Goal: Information Seeking & Learning: Learn about a topic

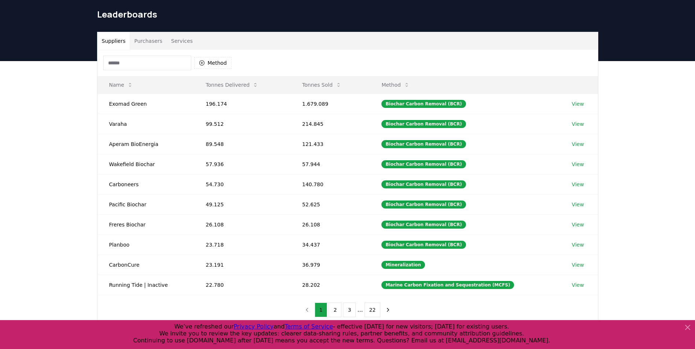
scroll to position [37, 0]
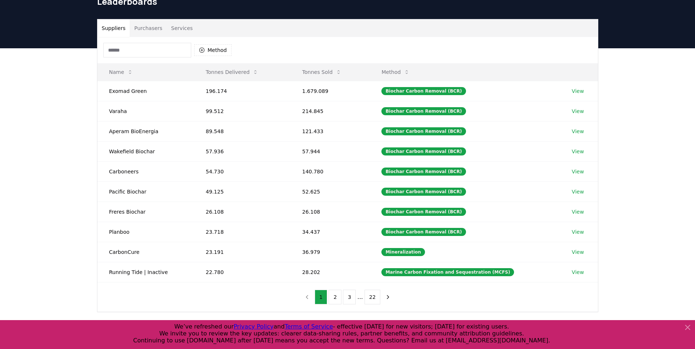
click at [325, 73] on button "Tonnes Sold" at bounding box center [321, 72] width 51 height 15
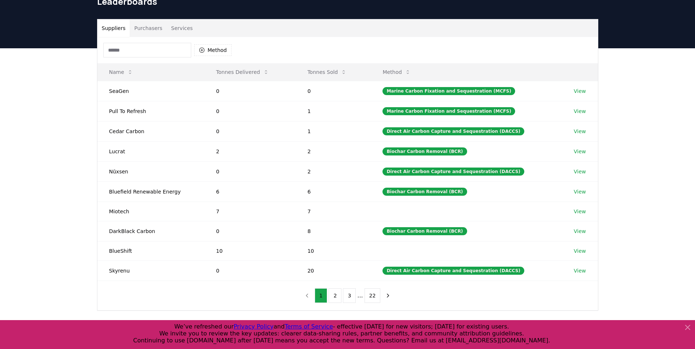
click at [325, 73] on button "Tonnes Sold" at bounding box center [326, 72] width 51 height 15
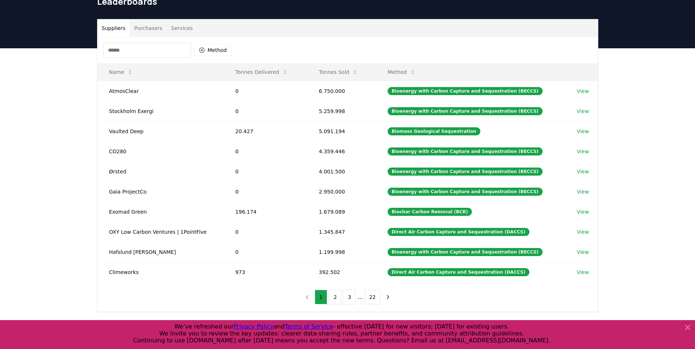
click at [421, 74] on button "Method" at bounding box center [402, 72] width 40 height 15
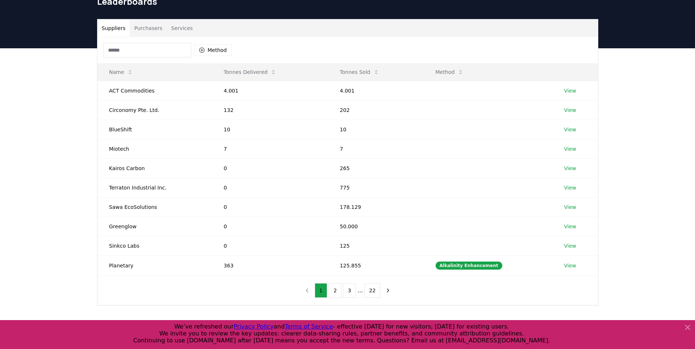
click at [445, 73] on button "Method" at bounding box center [450, 72] width 40 height 15
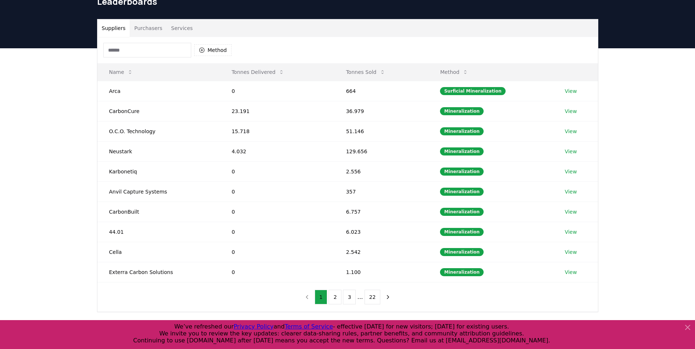
click at [347, 301] on button "3" at bounding box center [349, 297] width 13 height 15
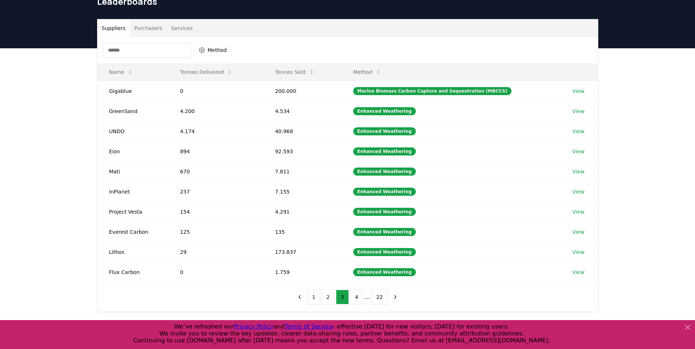
click at [357, 300] on button "4" at bounding box center [356, 297] width 13 height 15
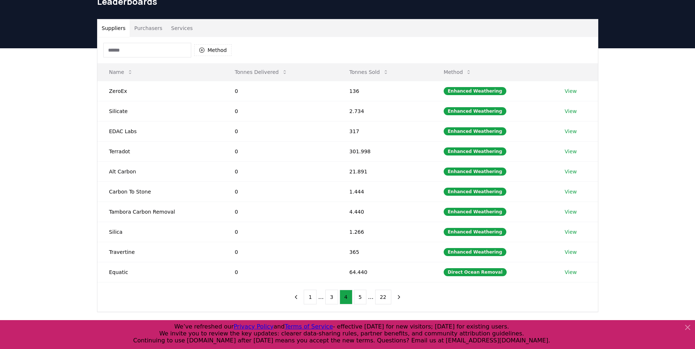
click at [370, 297] on li "..." at bounding box center [370, 297] width 5 height 9
click at [361, 299] on button "5" at bounding box center [360, 297] width 13 height 15
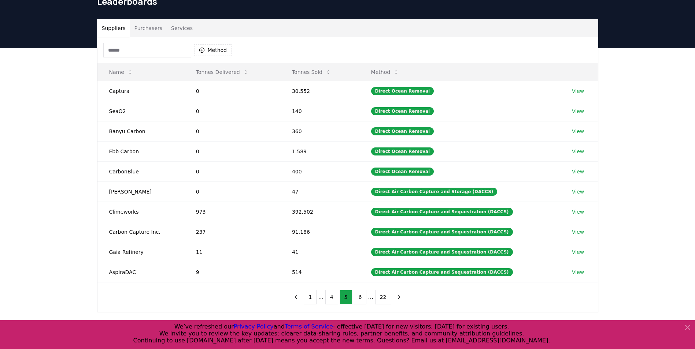
click at [361, 298] on button "6" at bounding box center [360, 297] width 13 height 15
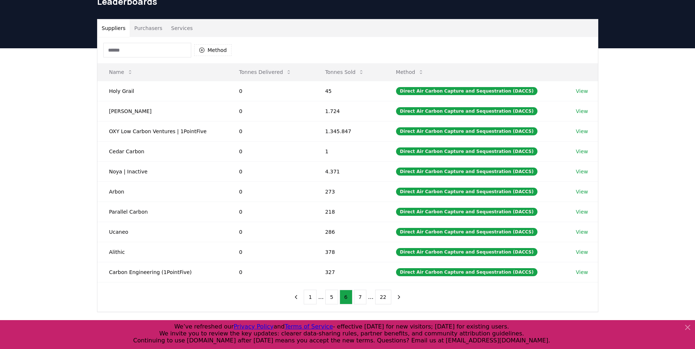
click at [365, 299] on button "7" at bounding box center [360, 297] width 13 height 15
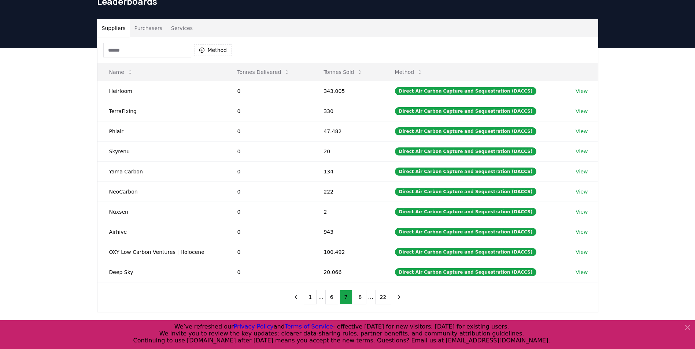
click at [398, 298] on icon "next page" at bounding box center [399, 297] width 2 height 3
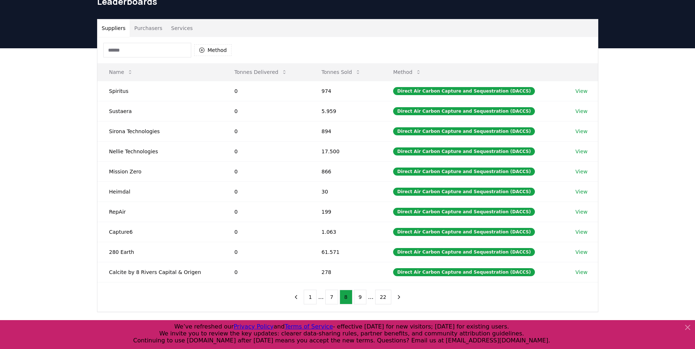
click at [395, 298] on icon "next page" at bounding box center [398, 297] width 7 height 7
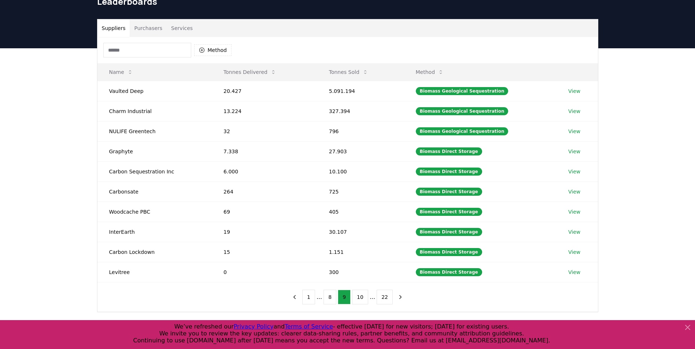
click at [397, 298] on icon "next page" at bounding box center [400, 297] width 7 height 7
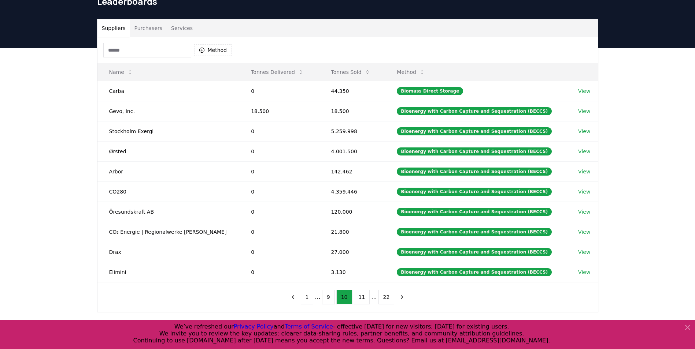
click at [398, 297] on icon "next page" at bounding box center [401, 297] width 7 height 7
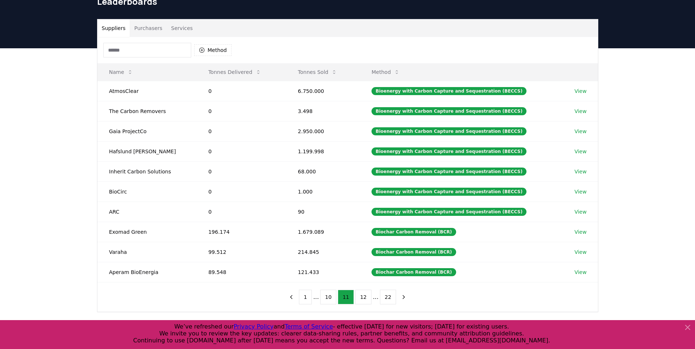
click at [400, 297] on icon "next page" at bounding box center [403, 297] width 7 height 7
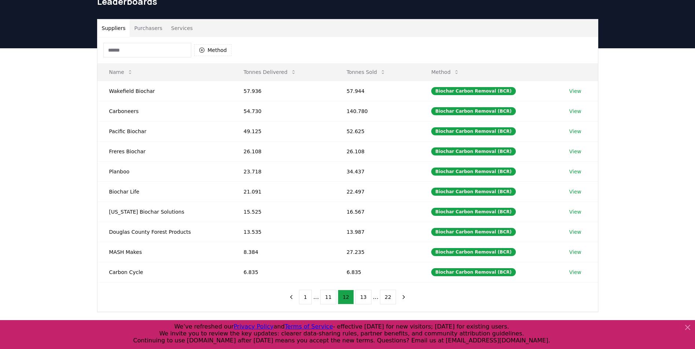
click at [294, 300] on icon "previous page" at bounding box center [291, 297] width 7 height 7
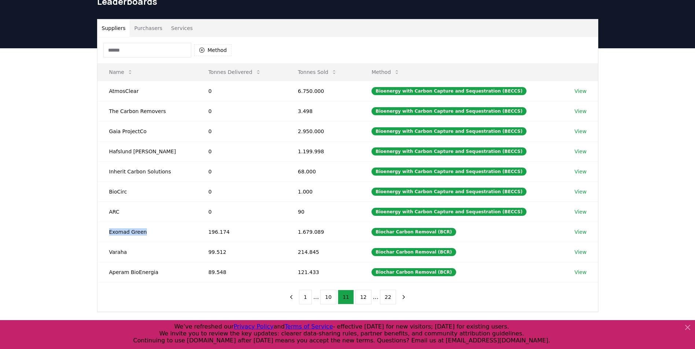
drag, startPoint x: 108, startPoint y: 233, endPoint x: 143, endPoint y: 234, distance: 34.4
click at [143, 234] on td "Exomad Green" at bounding box center [146, 232] width 99 height 20
copy td "Exomad Green"
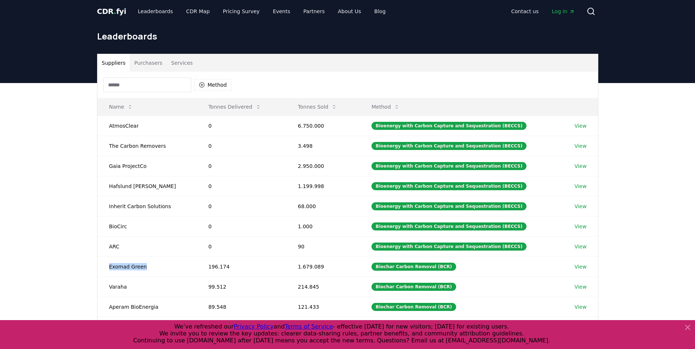
scroll to position [0, 0]
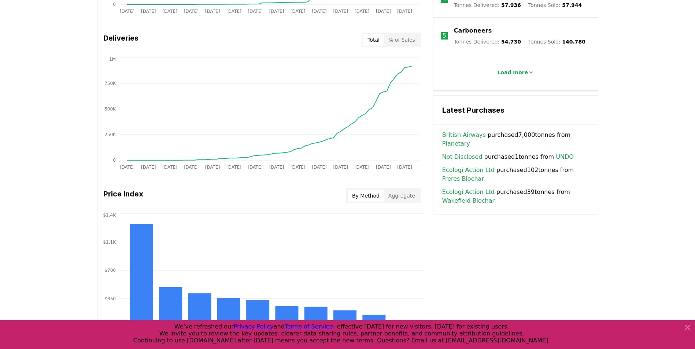
scroll to position [419, 0]
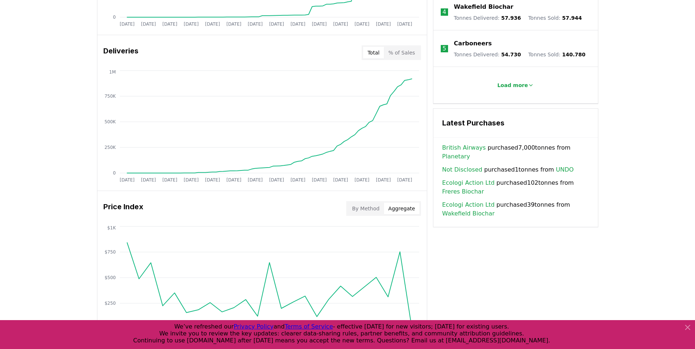
click at [395, 206] on button "Aggregate" at bounding box center [402, 209] width 36 height 12
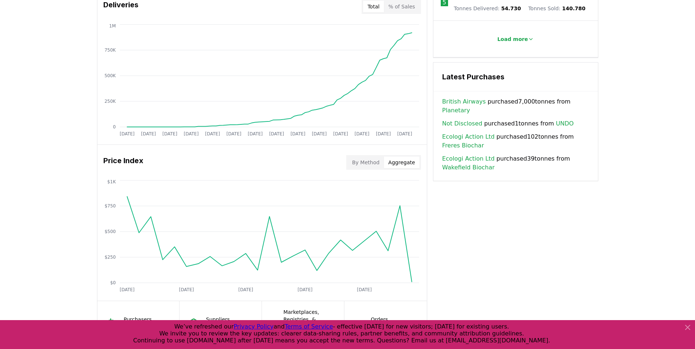
scroll to position [566, 0]
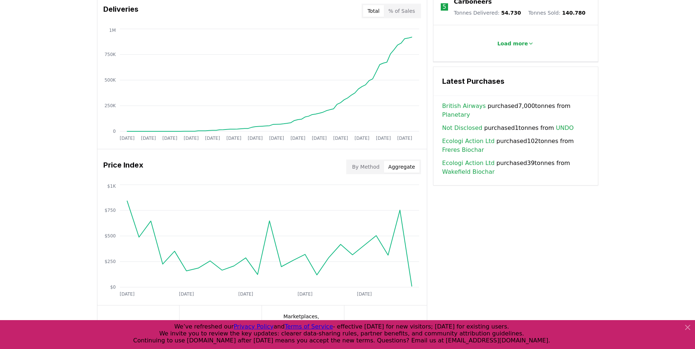
scroll to position [456, 0]
